Goal: Task Accomplishment & Management: Use online tool/utility

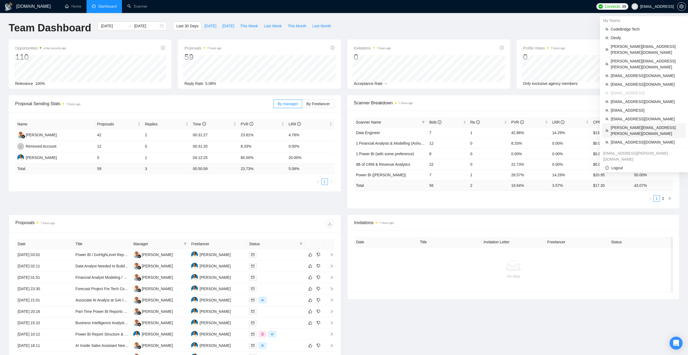
click at [630, 125] on span "todd.hogan@geeksforgrowth.com" at bounding box center [647, 131] width 72 height 12
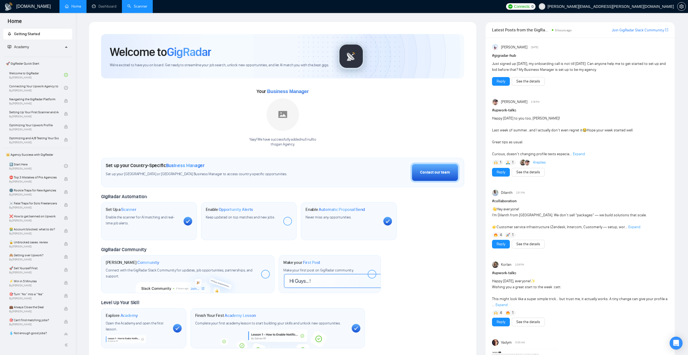
click at [138, 9] on link "Scanner" at bounding box center [137, 6] width 20 height 5
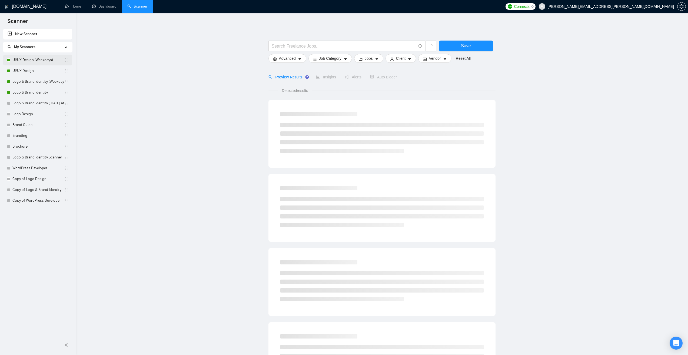
click at [31, 61] on link "UI/UX Design (Weekdays)" at bounding box center [38, 60] width 52 height 11
